Goal: Task Accomplishment & Management: Manage account settings

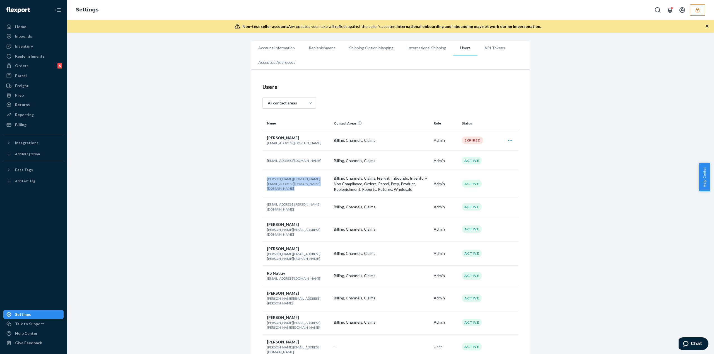
click at [701, 13] on button "button" at bounding box center [697, 9] width 15 height 11
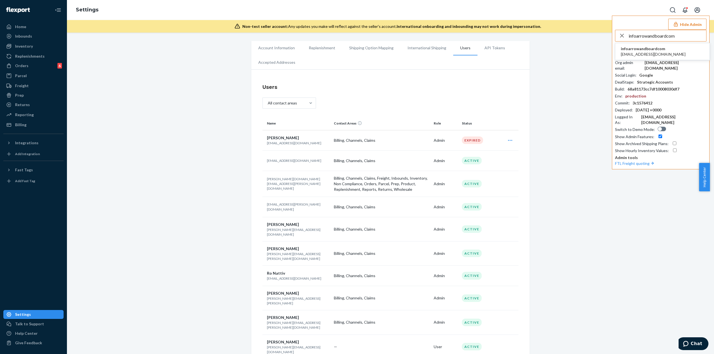
type input "infoarrowandboardcom"
click at [657, 43] on li "infoarrowandboardcom info@arrowandboard.com" at bounding box center [662, 51] width 94 height 17
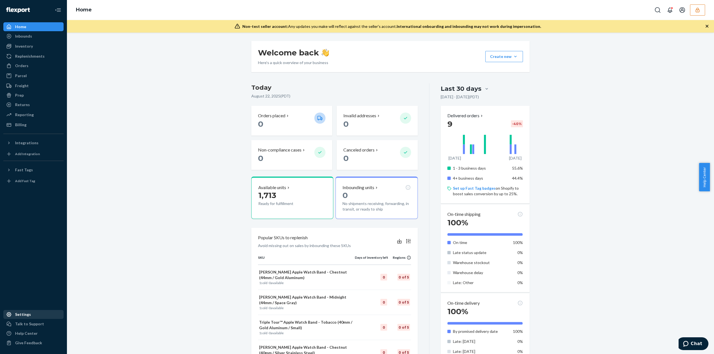
click at [21, 313] on div "Settings" at bounding box center [23, 315] width 16 height 6
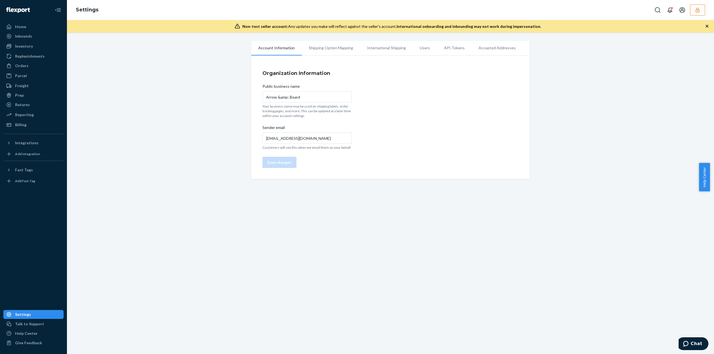
click at [422, 47] on li "Users" at bounding box center [425, 48] width 24 height 14
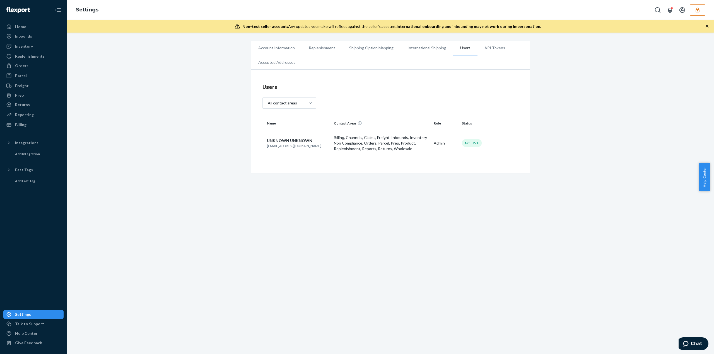
click at [692, 12] on button "button" at bounding box center [697, 9] width 15 height 11
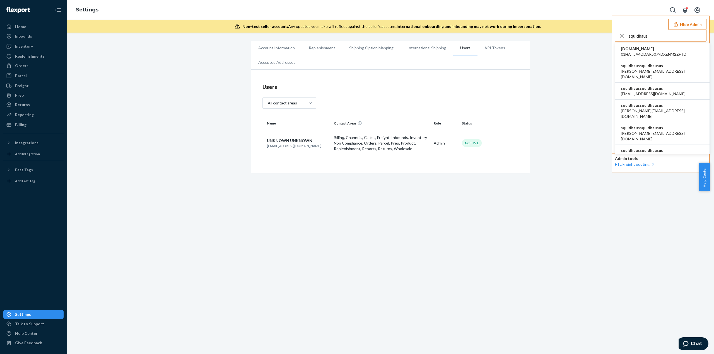
type input "squidhaus"
click at [666, 65] on li "squidhaussquidhausus [PERSON_NAME][EMAIL_ADDRESS][DOMAIN_NAME]" at bounding box center [662, 71] width 94 height 23
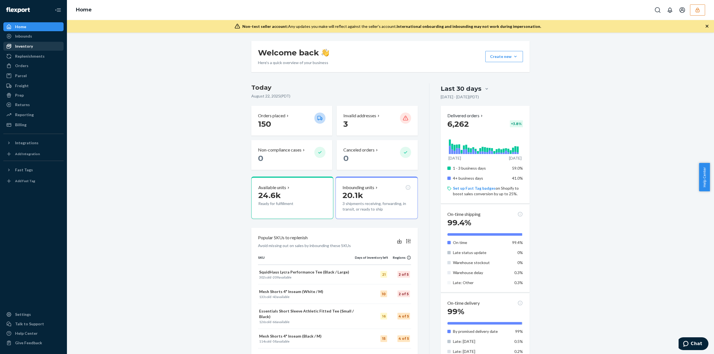
click at [21, 46] on div "Inventory" at bounding box center [24, 47] width 18 height 6
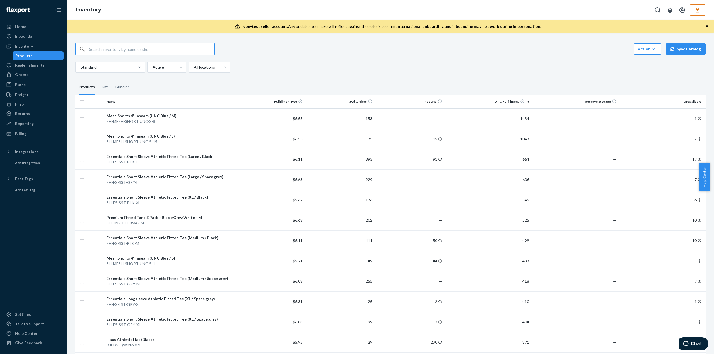
click at [151, 49] on input "text" at bounding box center [152, 49] width 126 height 11
type input "shorts"
click at [189, 181] on div "SH-ES-SHORT-BLK-L" at bounding box center [170, 183] width 126 height 6
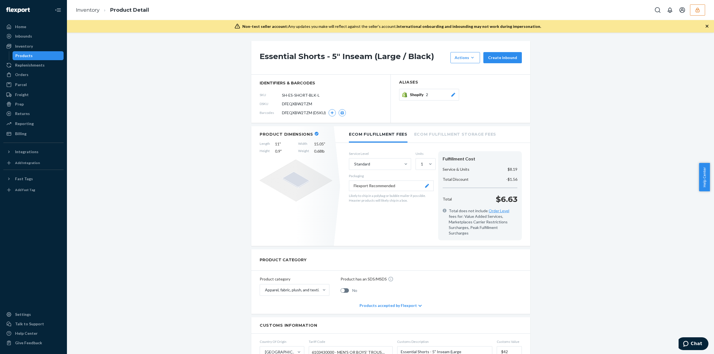
click at [300, 105] on span "DFEQXBW2TZM" at bounding box center [297, 104] width 30 height 6
copy span "DFEQXBW2TZM"
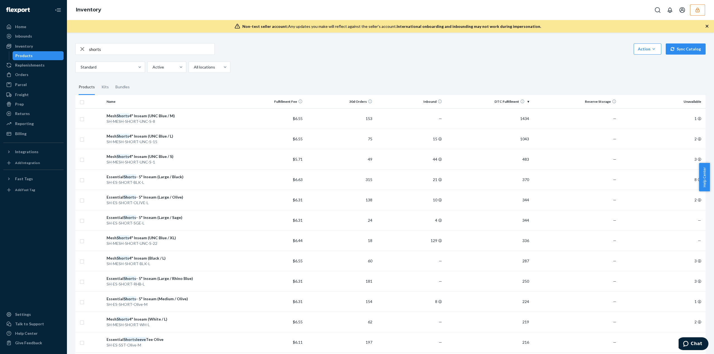
click at [133, 51] on input "shorts" at bounding box center [152, 49] width 126 height 11
click at [134, 51] on input "shorts" at bounding box center [152, 49] width 126 height 11
type input "essential shorts"
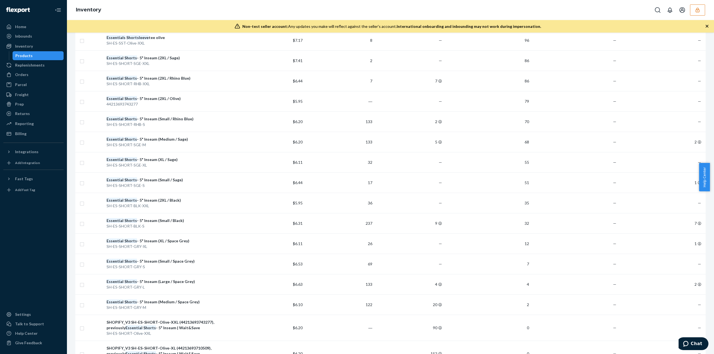
scroll to position [335, 0]
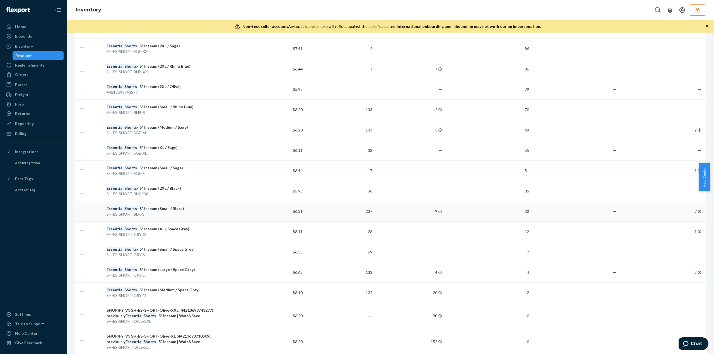
click at [191, 212] on div "SH-ES-SHORT-BLK-S" at bounding box center [170, 215] width 126 height 6
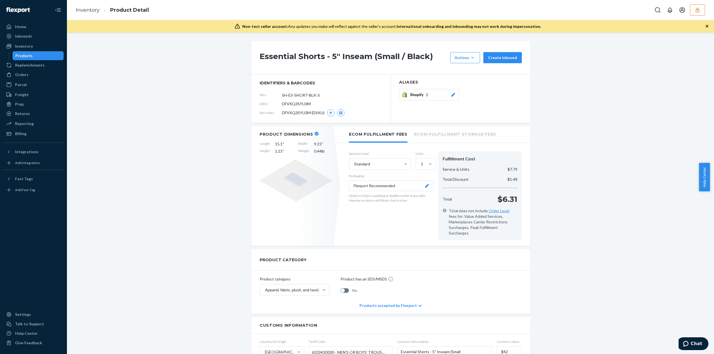
click at [301, 103] on span "DFVXQ3SYU3M" at bounding box center [296, 104] width 29 height 6
copy span "DFVXQ3SYU3M"
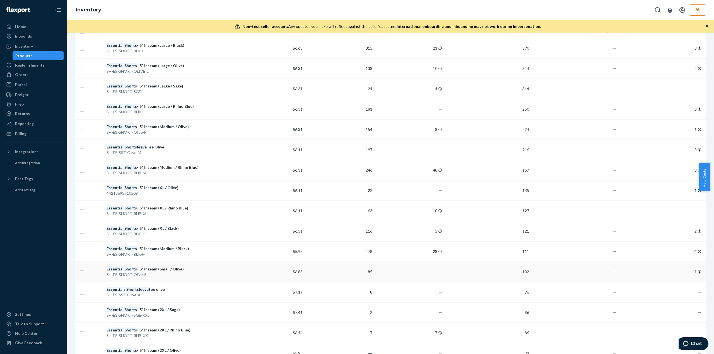
scroll to position [84, 0]
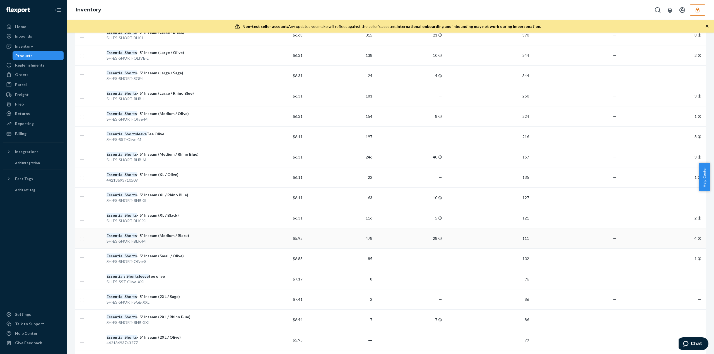
click at [214, 241] on div "SH-ES-SHORT-BLK-M" at bounding box center [170, 242] width 126 height 6
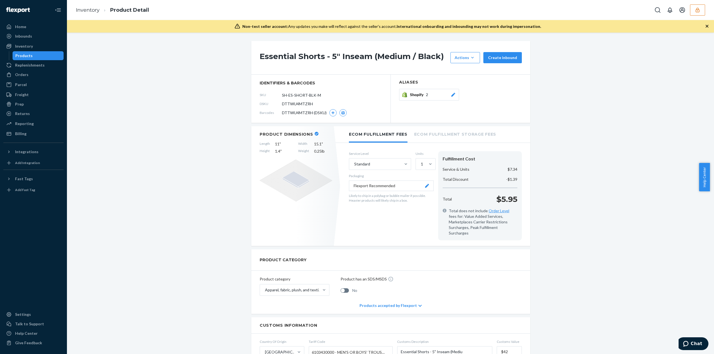
click at [295, 105] on span "DTTWU4MTZRH" at bounding box center [297, 104] width 31 height 6
copy span "DTTWU4MTZRH"
click at [700, 13] on button "button" at bounding box center [697, 9] width 15 height 11
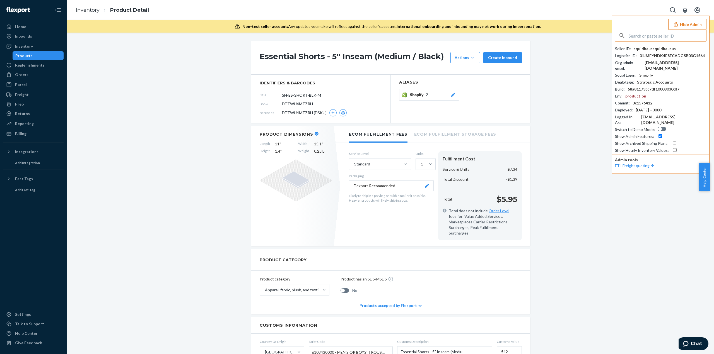
click at [667, 36] on input "text" at bounding box center [668, 35] width 78 height 11
type input "infoarrowandboardcom"
click at [662, 49] on span "infoarrowandboardcom" at bounding box center [653, 49] width 65 height 6
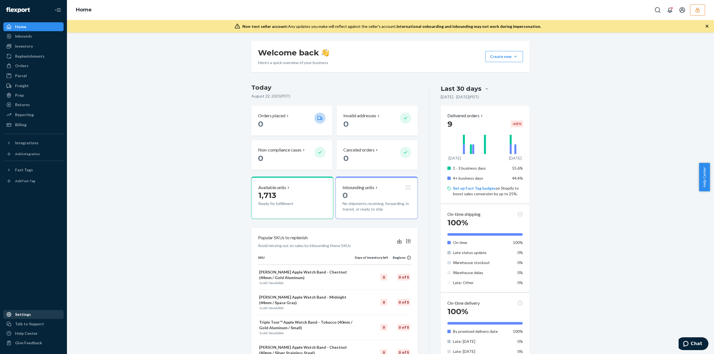
click at [21, 314] on div "Settings" at bounding box center [23, 315] width 16 height 6
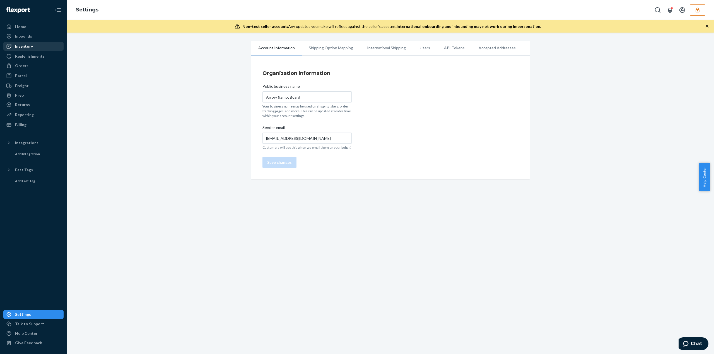
click at [28, 47] on div "Inventory" at bounding box center [24, 47] width 18 height 6
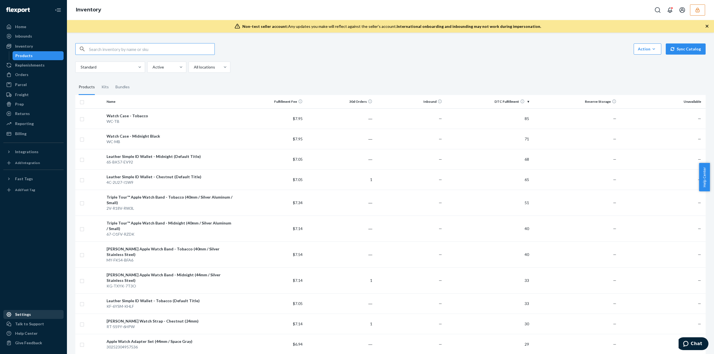
click at [31, 319] on link "Settings" at bounding box center [33, 314] width 60 height 9
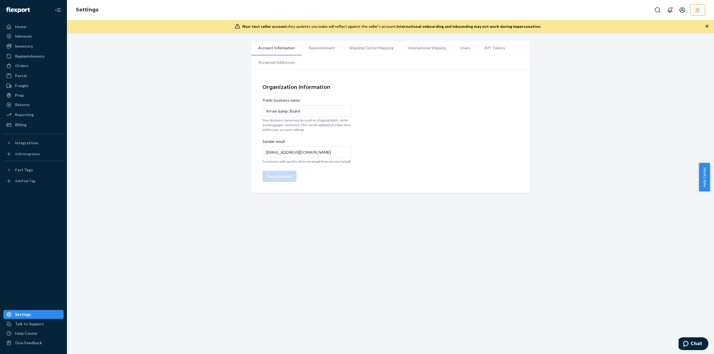
click at [457, 47] on li "Users" at bounding box center [465, 48] width 24 height 14
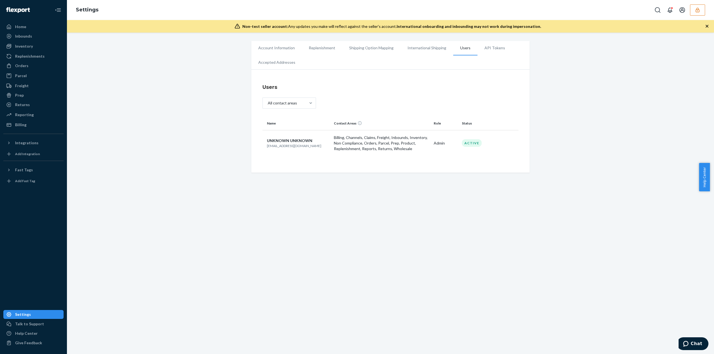
click at [297, 144] on p "[EMAIL_ADDRESS][DOMAIN_NAME]" at bounding box center [298, 146] width 62 height 5
copy p "[EMAIL_ADDRESS][DOMAIN_NAME]"
click at [702, 7] on button "button" at bounding box center [697, 9] width 15 height 11
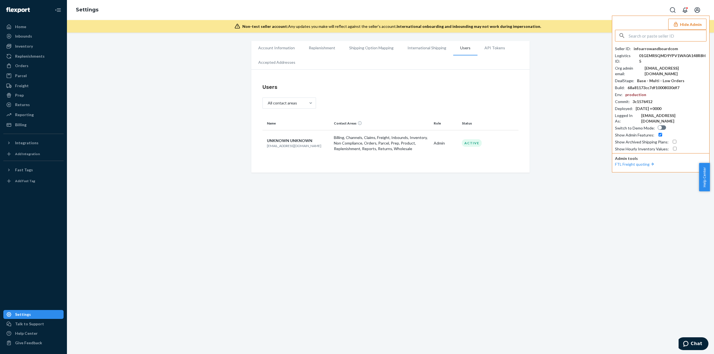
click at [669, 36] on input "text" at bounding box center [668, 35] width 78 height 11
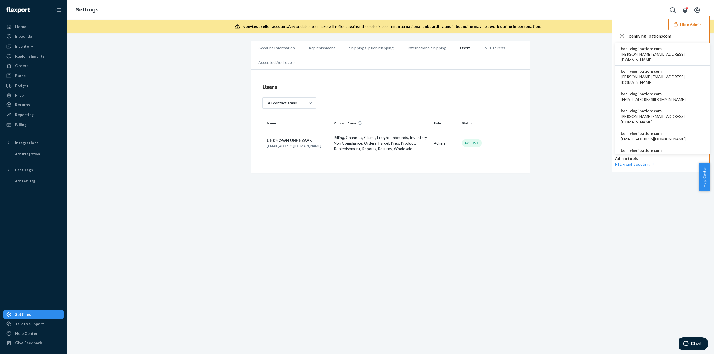
type input "benlivinglibationscom"
click at [665, 52] on span "andrew@livinglibations.com" at bounding box center [662, 57] width 83 height 11
